Goal: Task Accomplishment & Management: Use online tool/utility

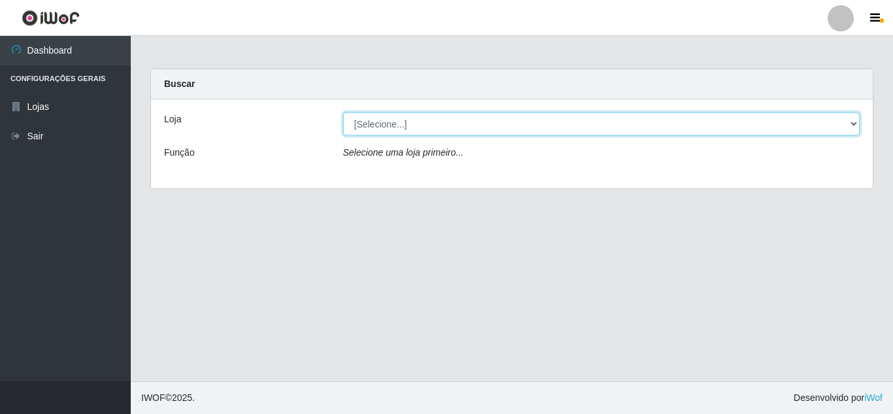
click at [431, 118] on select "[Selecione...] Rede Compras Supermercados - LOJA 6" at bounding box center [601, 123] width 517 height 23
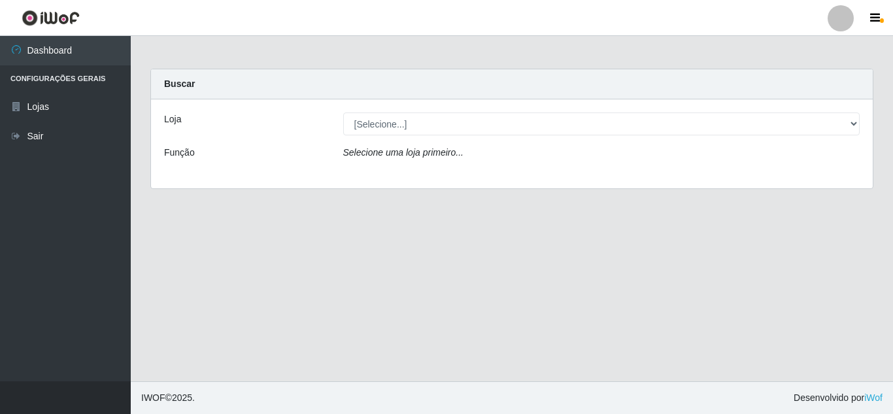
click at [442, 171] on div "Loja [Selecione...] Rede Compras Supermercados - LOJA 6 Função Selecione uma lo…" at bounding box center [512, 143] width 722 height 89
click at [459, 135] on div "Loja [Selecione...] Rede Compras Supermercados - LOJA 6 Função Selecione uma lo…" at bounding box center [512, 143] width 722 height 89
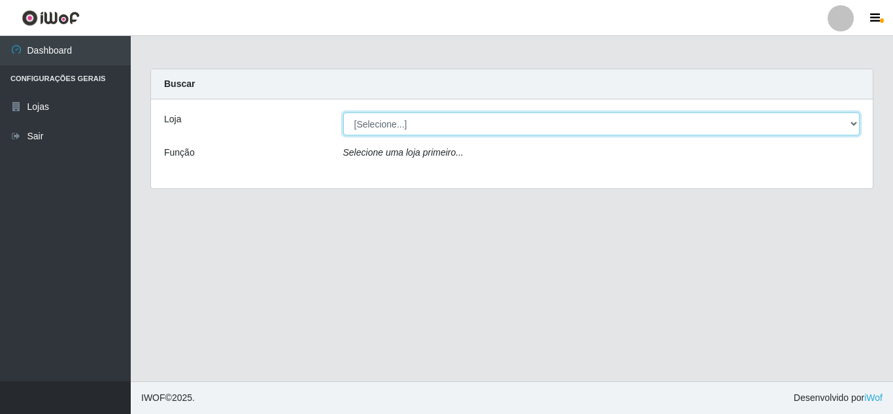
drag, startPoint x: 467, startPoint y: 125, endPoint x: 465, endPoint y: 132, distance: 6.8
click at [467, 129] on select "[Selecione...] Rede Compras Supermercados - LOJA 6" at bounding box center [601, 123] width 517 height 23
select select "398"
click at [343, 112] on select "[Selecione...] Rede Compras Supermercados - LOJA 6" at bounding box center [601, 123] width 517 height 23
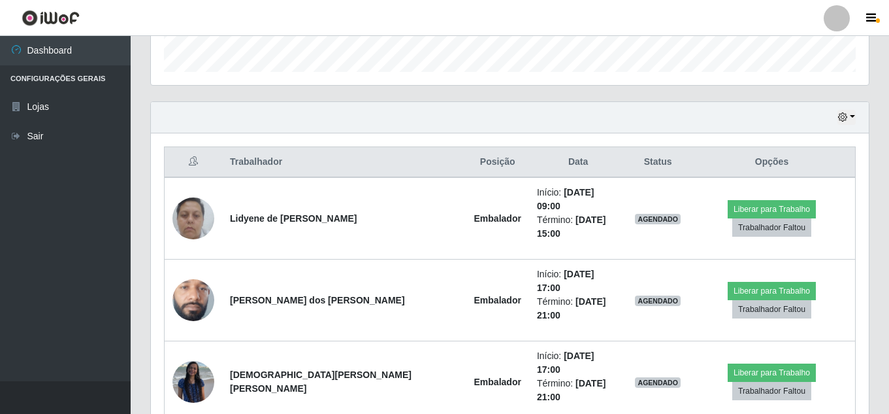
scroll to position [396, 0]
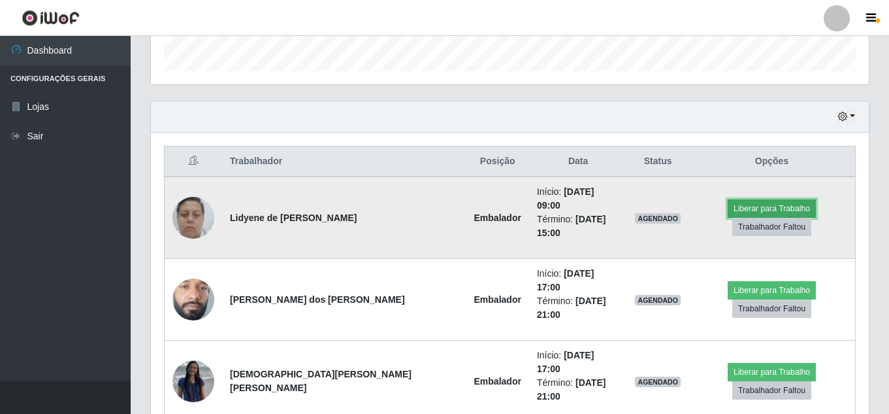
click at [728, 208] on button "Liberar para Trabalho" at bounding box center [772, 208] width 88 height 18
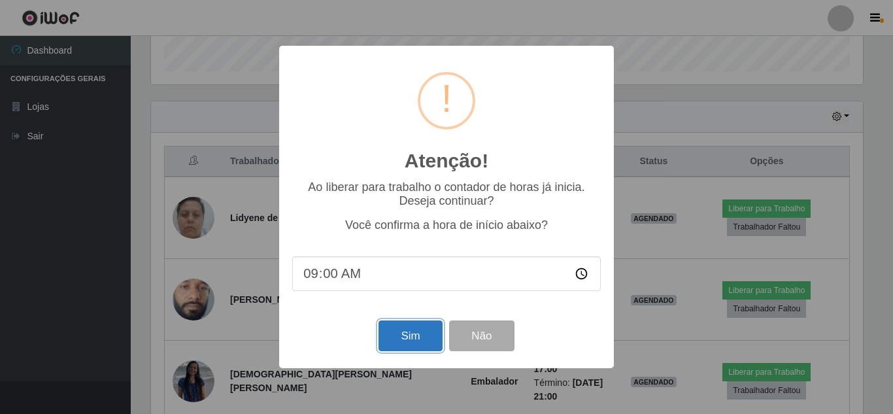
click at [419, 331] on button "Sim" at bounding box center [409, 335] width 63 height 31
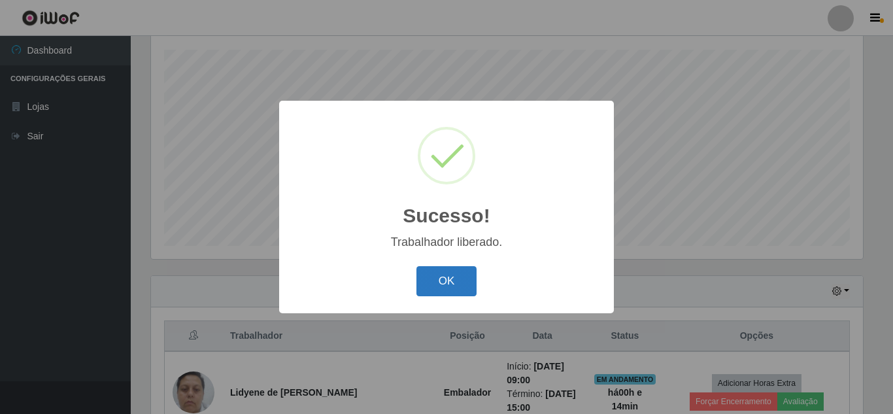
drag, startPoint x: 450, startPoint y: 288, endPoint x: 465, endPoint y: 279, distance: 17.6
click at [457, 284] on button "OK" at bounding box center [446, 281] width 61 height 31
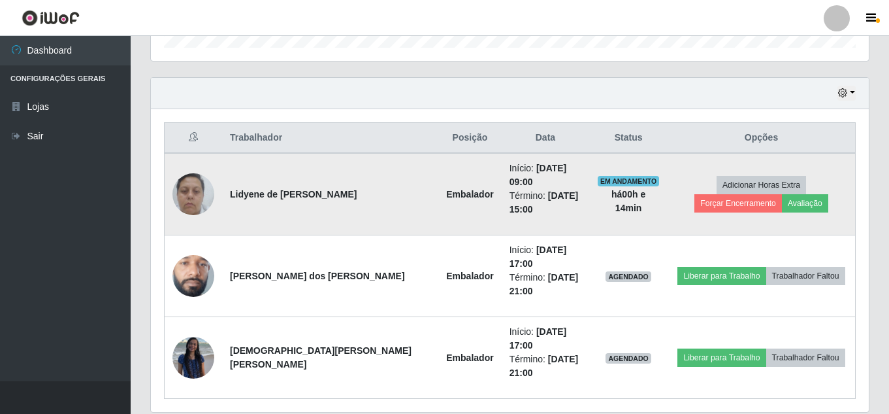
scroll to position [425, 0]
